Goal: Submit feedback/report problem: Submit feedback/report problem

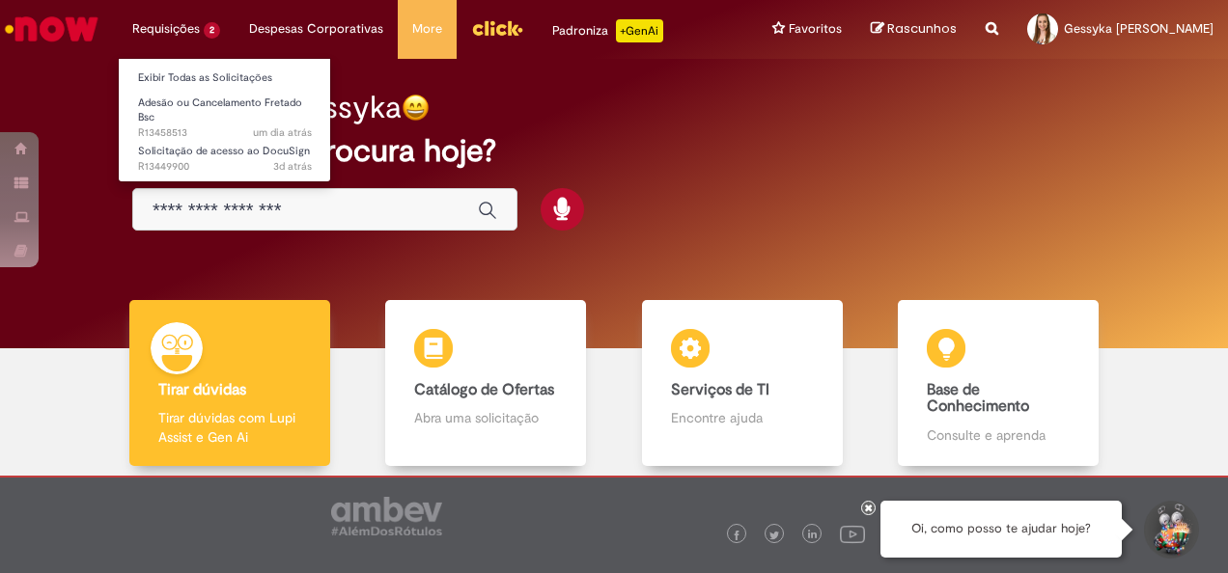
click at [176, 26] on li "Requisições 2 Exibir Todas as Solicitações Adesão ou Cancelamento Fretado Bsc u…" at bounding box center [176, 29] width 117 height 58
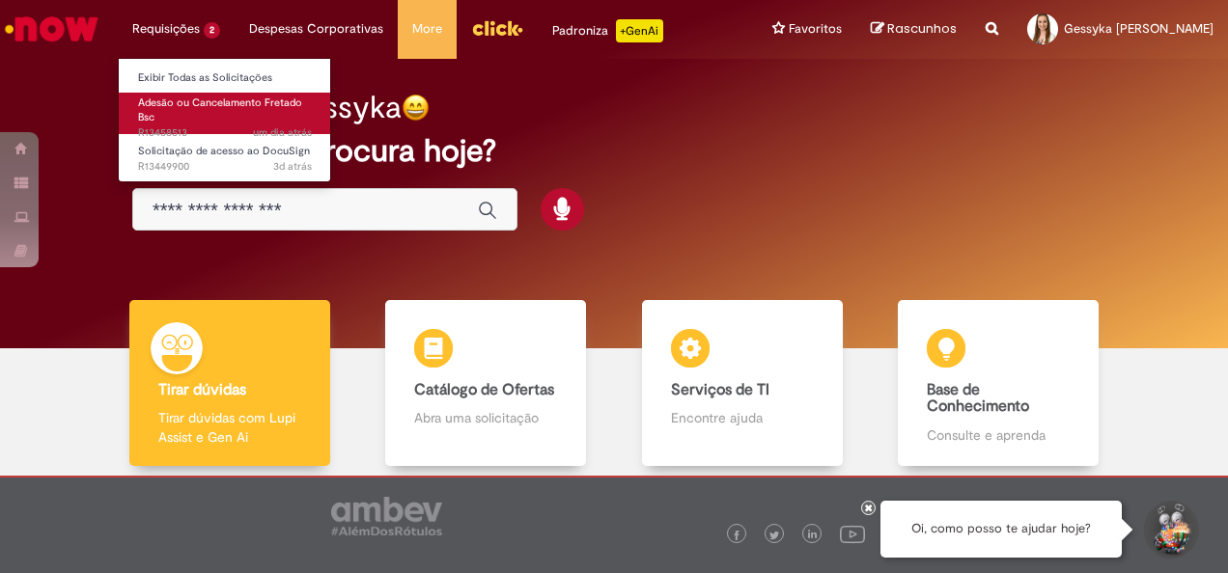
click at [205, 113] on link "Adesão ou Cancelamento Fretado Bsc um dia atrás um dia atrás R13458513" at bounding box center [225, 113] width 212 height 41
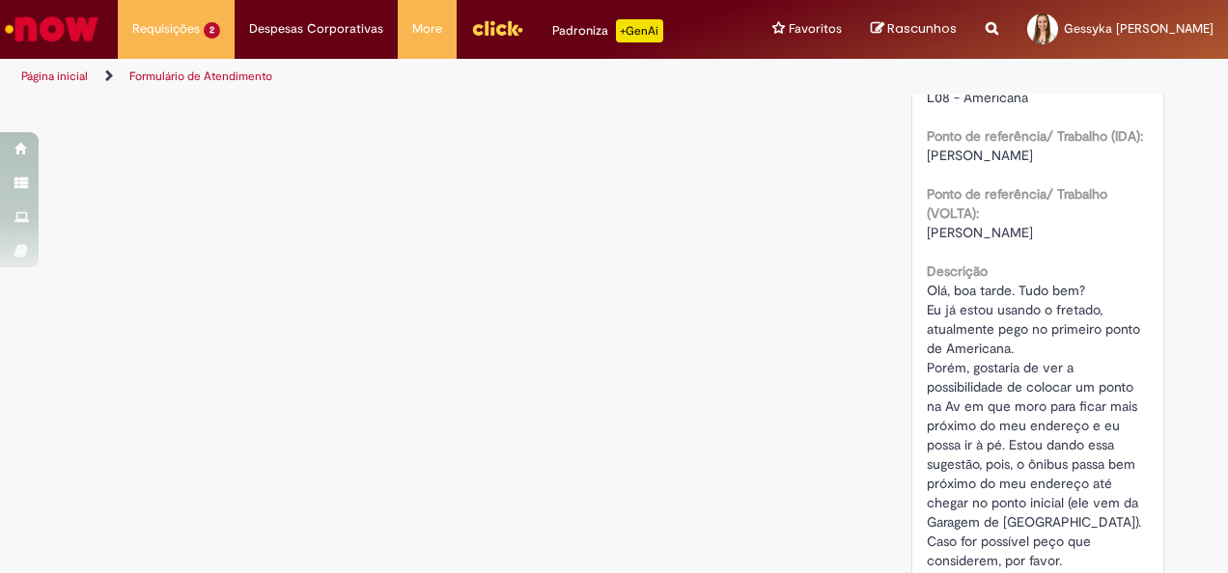
scroll to position [1351, 0]
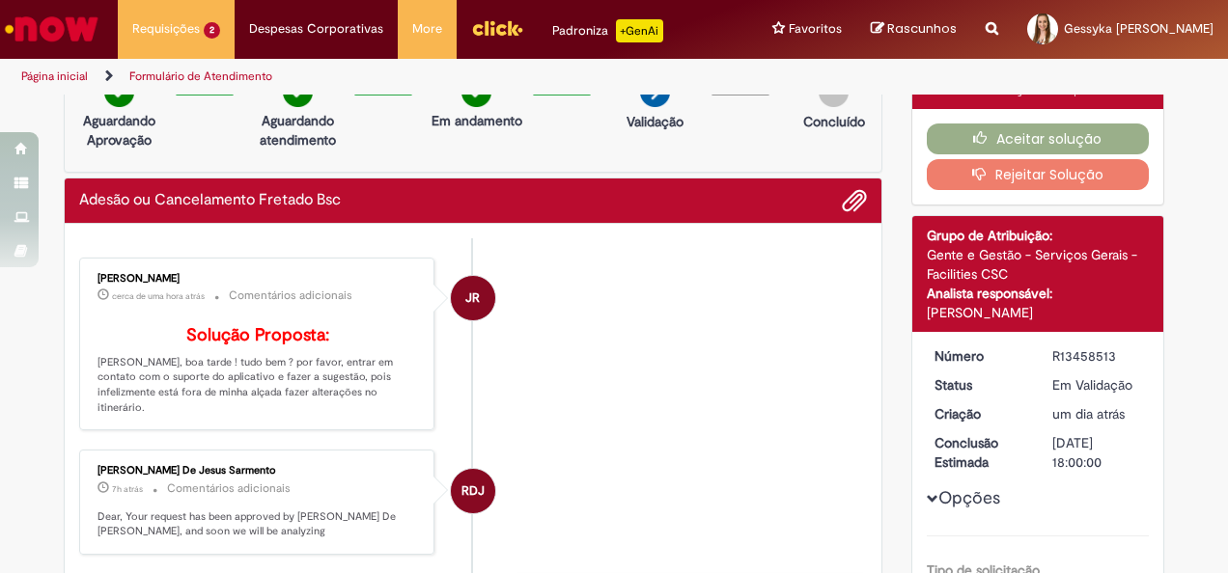
scroll to position [0, 0]
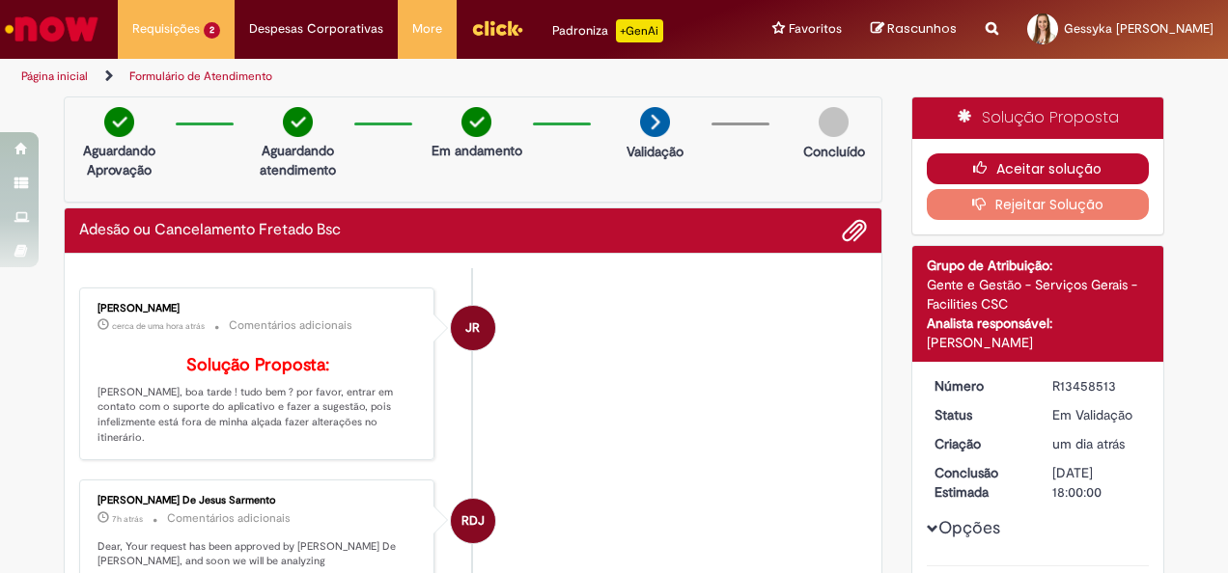
click at [1000, 164] on button "Aceitar solução" at bounding box center [1037, 168] width 223 height 31
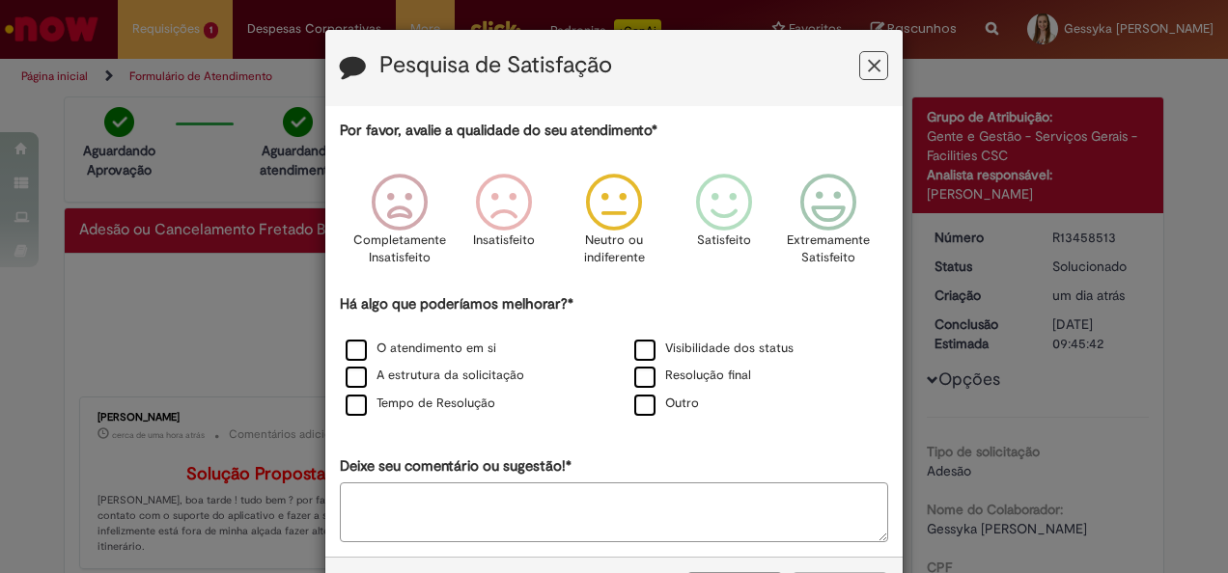
click at [602, 216] on icon "Feedback" at bounding box center [614, 203] width 72 height 58
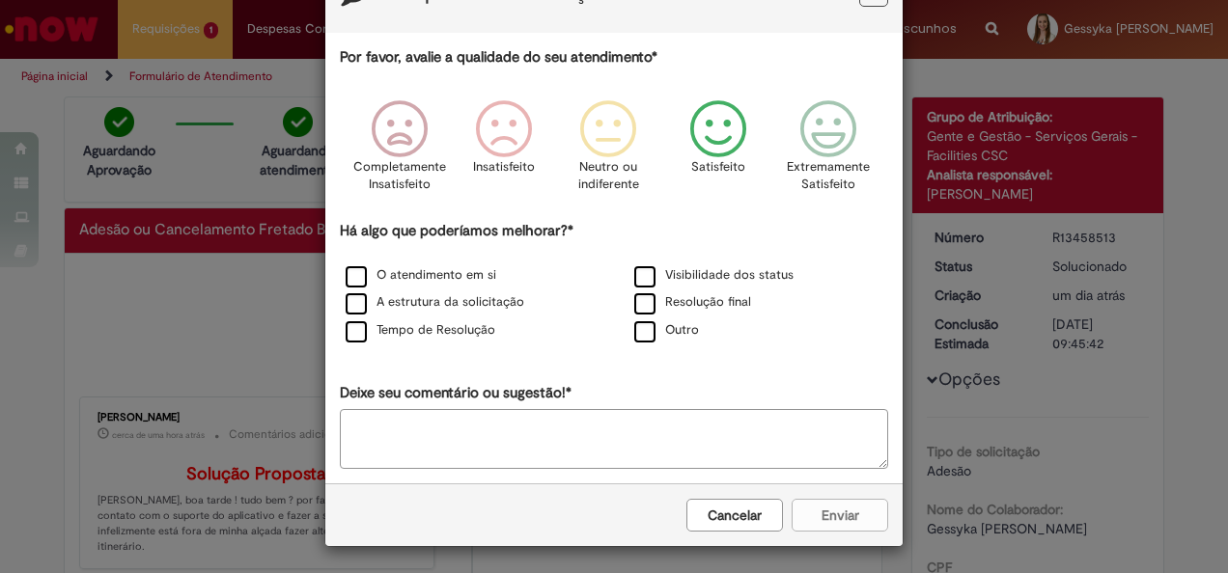
click at [711, 133] on icon "Feedback" at bounding box center [718, 129] width 72 height 58
click at [836, 520] on div "Cancelar Enviar" at bounding box center [613, 515] width 577 height 63
click at [634, 338] on label "Outro" at bounding box center [666, 329] width 65 height 18
click at [831, 500] on div "Cancelar Enviar" at bounding box center [613, 514] width 577 height 63
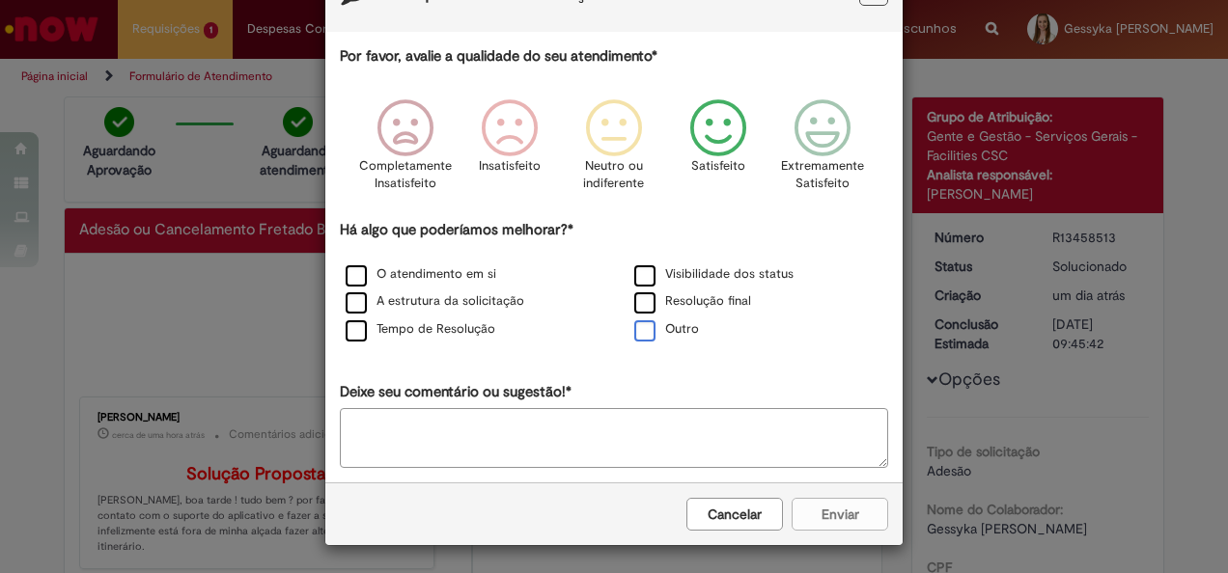
click at [654, 332] on label "Outro" at bounding box center [666, 329] width 65 height 18
click at [657, 307] on label "Resolução final" at bounding box center [692, 301] width 117 height 18
click at [831, 508] on button "Enviar" at bounding box center [839, 515] width 97 height 33
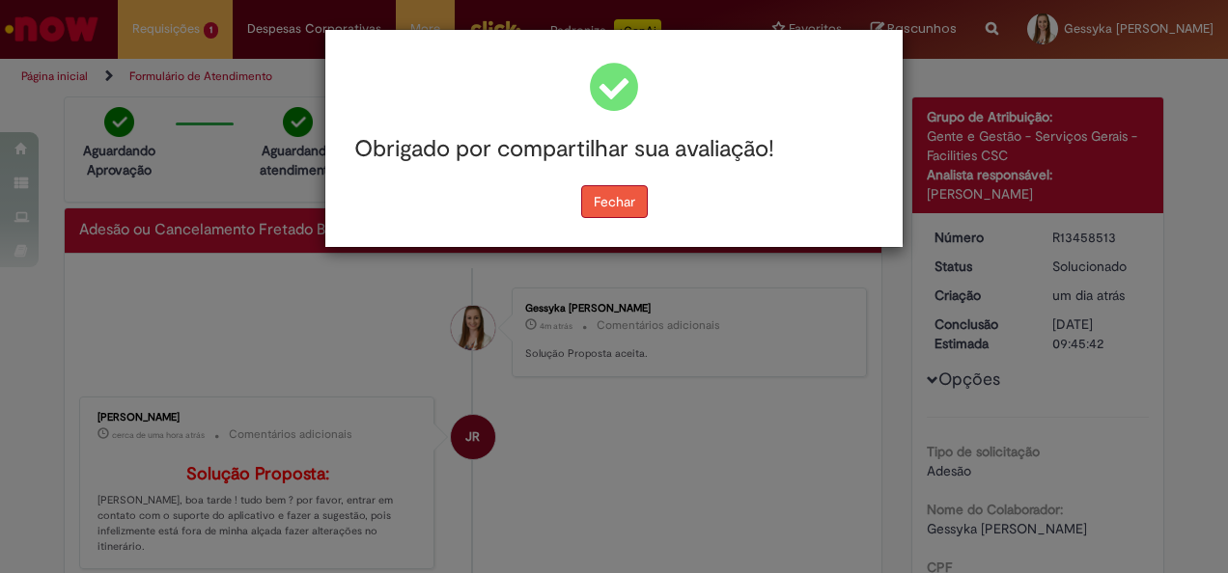
click at [601, 207] on button "Fechar" at bounding box center [614, 201] width 67 height 33
